Goal: Browse casually

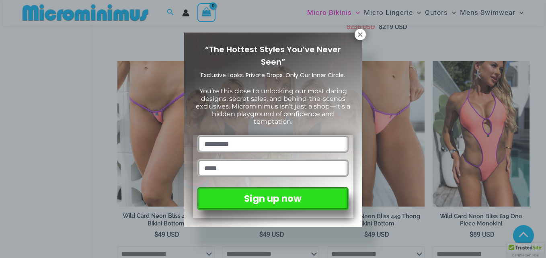
scroll to position [423, 0]
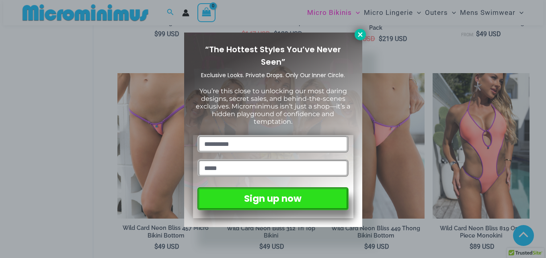
click at [360, 36] on icon at bounding box center [359, 34] width 7 height 7
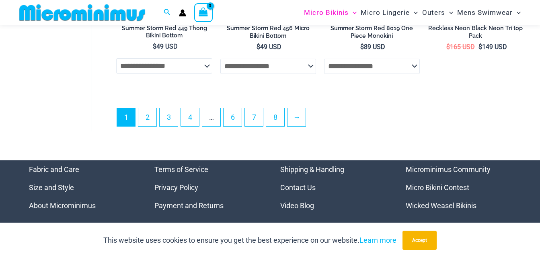
scroll to position [2074, 0]
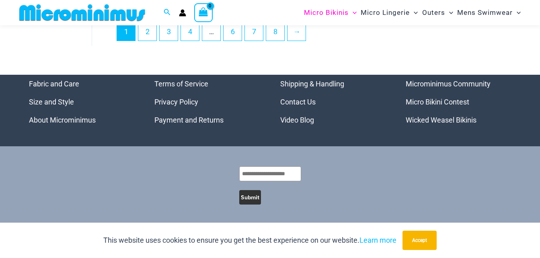
click at [436, 102] on link "Micro Bikini Contest" at bounding box center [436, 102] width 63 height 8
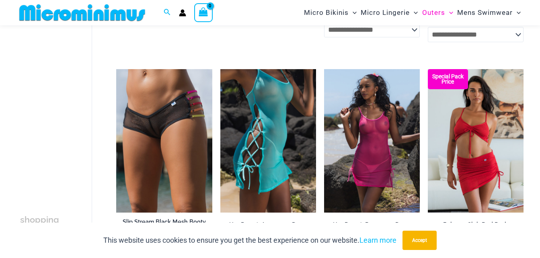
scroll to position [1399, 0]
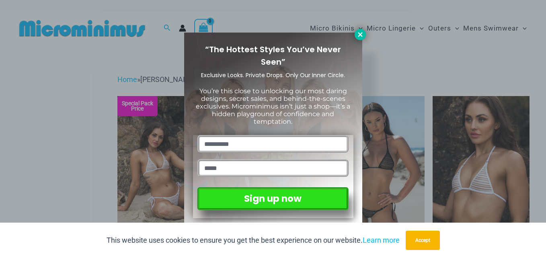
click at [361, 34] on icon at bounding box center [359, 34] width 7 height 7
